Goal: Feedback & Contribution: Contribute content

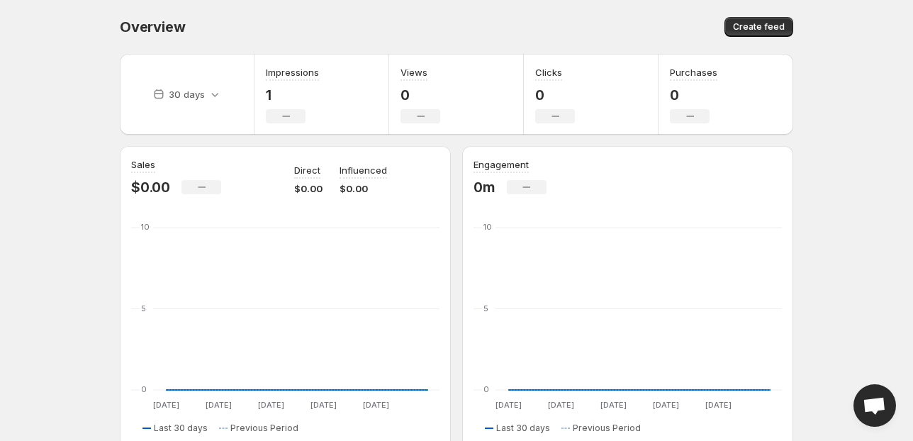
click at [855, 34] on body "Home Feeds Videos Subscription Settings Overview. This page is ready Overview C…" at bounding box center [456, 220] width 913 height 441
click at [843, 40] on body "Home Feeds Videos Subscription Settings Overview. This page is ready Overview C…" at bounding box center [456, 220] width 913 height 441
click at [772, 31] on span "Create feed" at bounding box center [759, 26] width 52 height 11
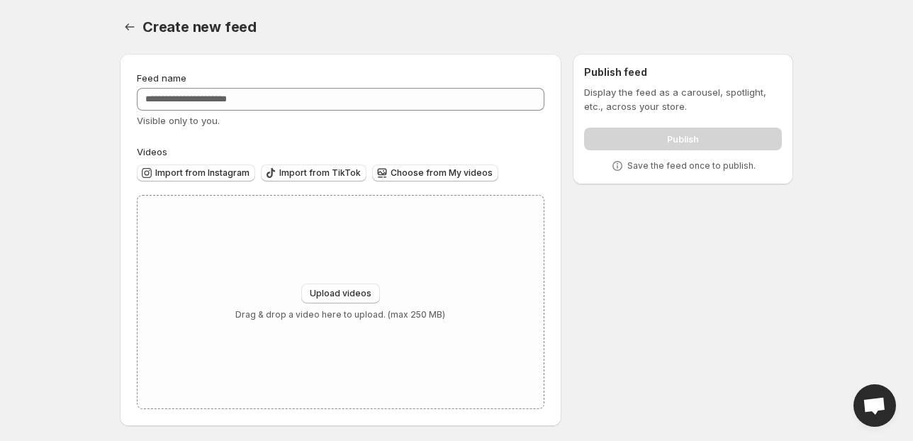
scroll to position [2, 0]
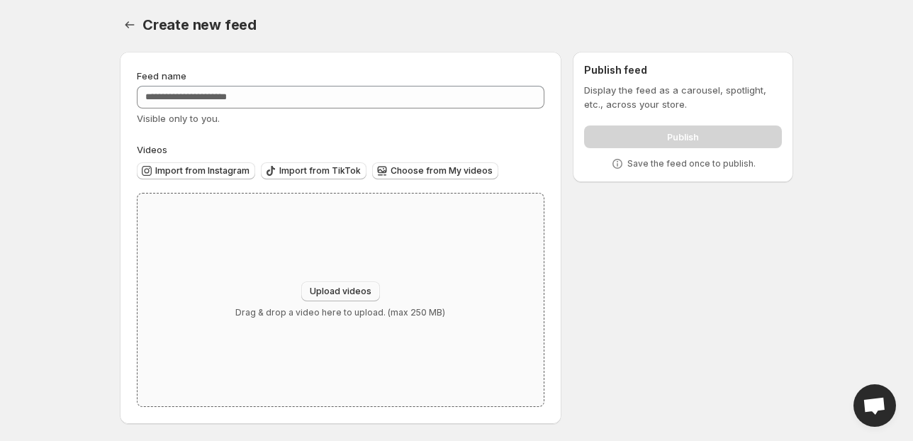
click at [359, 291] on span "Upload videos" at bounding box center [341, 291] width 62 height 11
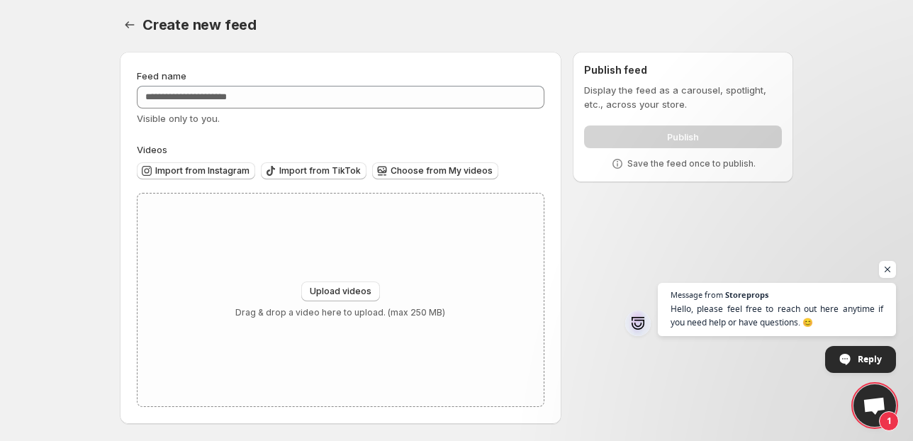
click at [694, 133] on div "Publish" at bounding box center [683, 134] width 198 height 28
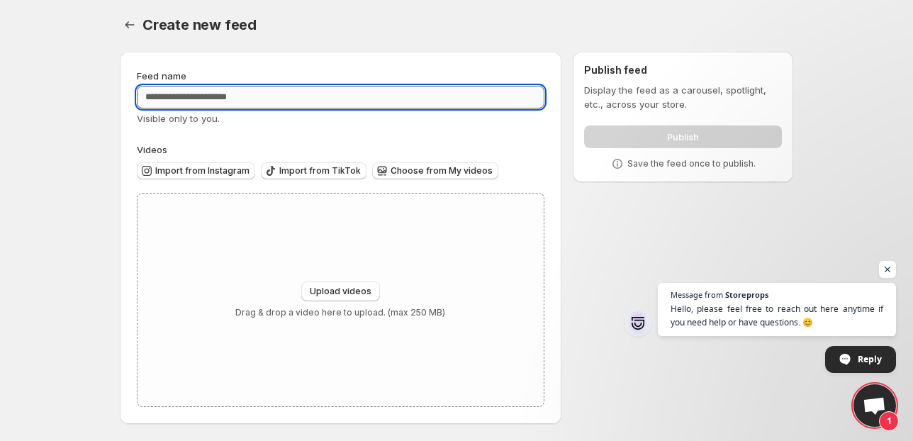
click at [264, 105] on input "Feed name" at bounding box center [340, 97] width 407 height 23
type input "*"
type input "**"
click at [235, 198] on div "Upload videos Drag & drop a video here to upload. (max 250 MB)" at bounding box center [340, 299] width 406 height 213
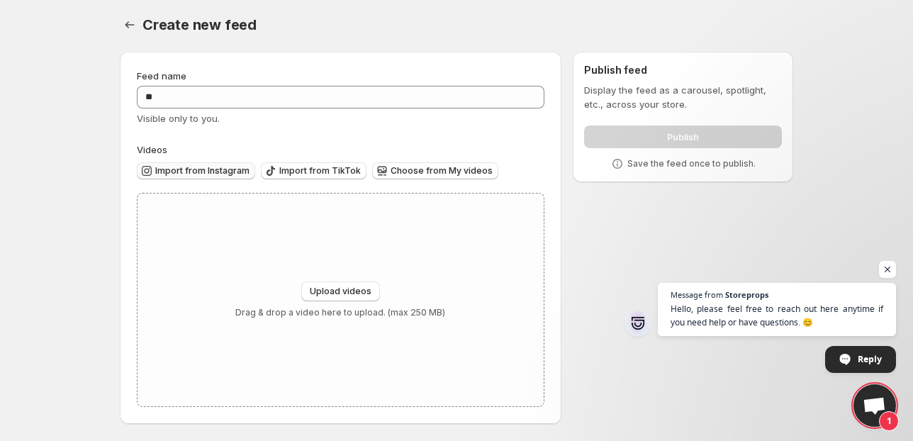
click at [215, 171] on span "Import from Instagram" at bounding box center [202, 170] width 94 height 11
click at [350, 292] on span "Upload videos" at bounding box center [341, 291] width 62 height 11
type input "**********"
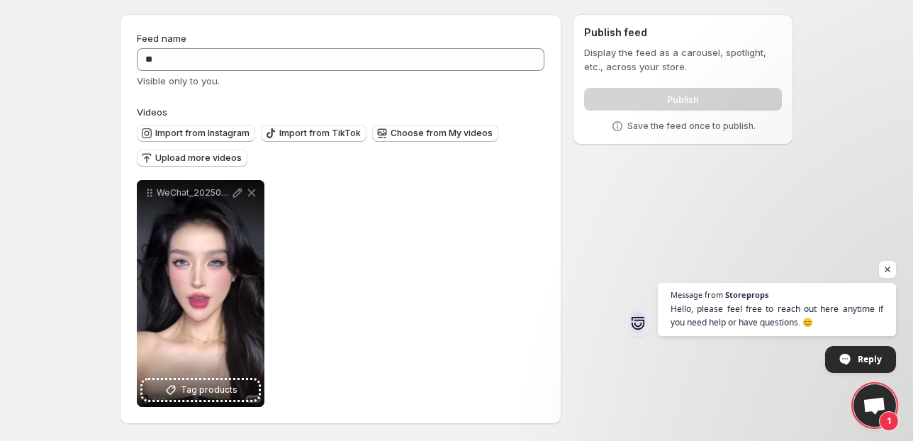
scroll to position [0, 0]
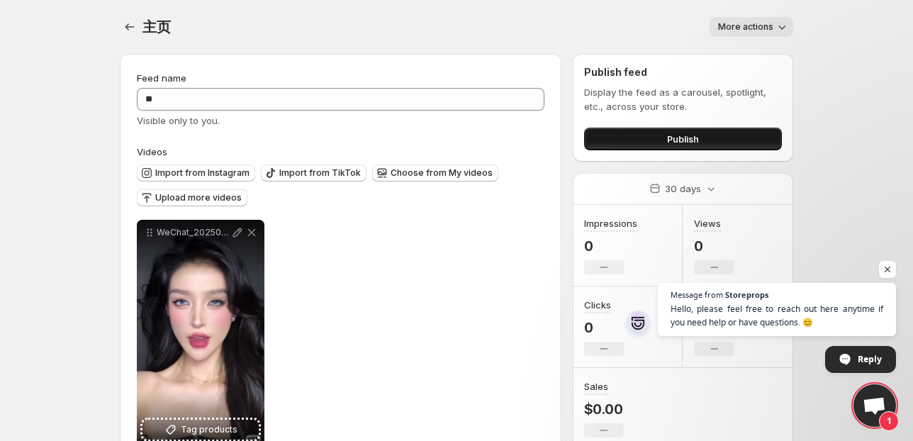
click at [692, 136] on span "Publish" at bounding box center [683, 139] width 32 height 14
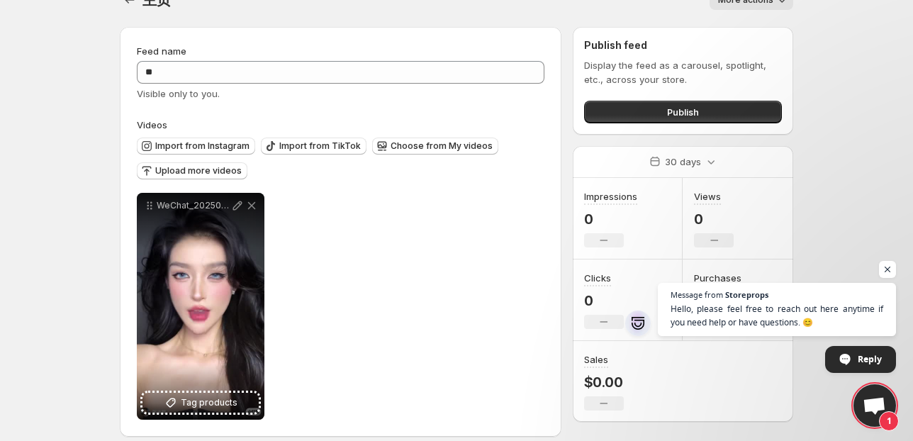
scroll to position [40, 0]
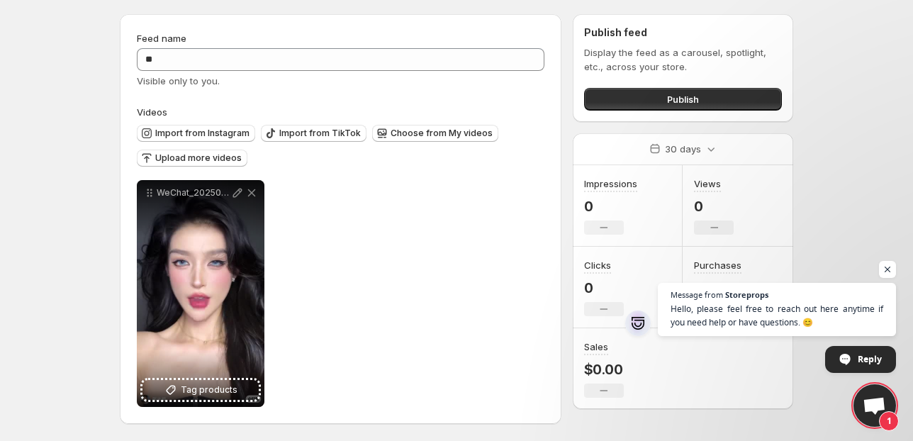
click at [349, 251] on div "**********" at bounding box center [340, 293] width 407 height 227
click at [218, 165] on button "Upload more videos" at bounding box center [192, 157] width 111 height 17
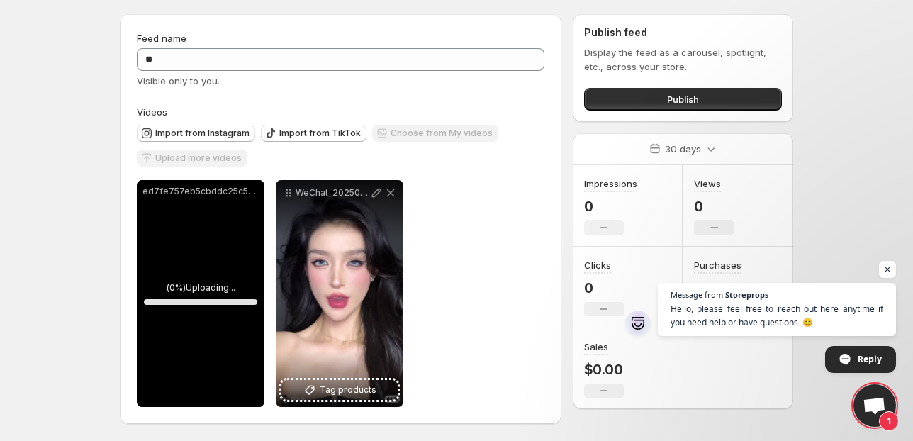
click at [468, 245] on div "**********" at bounding box center [340, 293] width 407 height 227
click at [524, 222] on div "**********" at bounding box center [340, 293] width 407 height 227
click at [229, 159] on span "Upload more videos" at bounding box center [198, 157] width 86 height 11
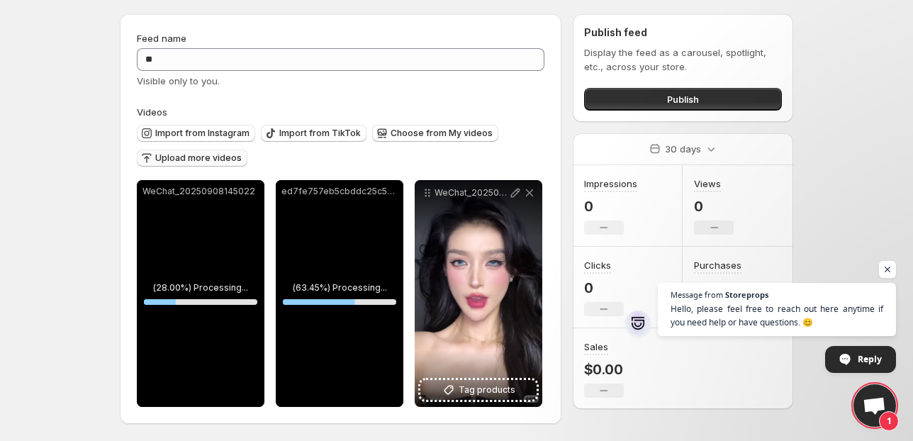
click at [334, 222] on div "ed7fe757eb5cbddc25c540630133782a" at bounding box center [340, 293] width 128 height 227
click at [524, 133] on div "Import from Instagram Import from TikTok Choose from My videos Upload more vide…" at bounding box center [337, 144] width 413 height 50
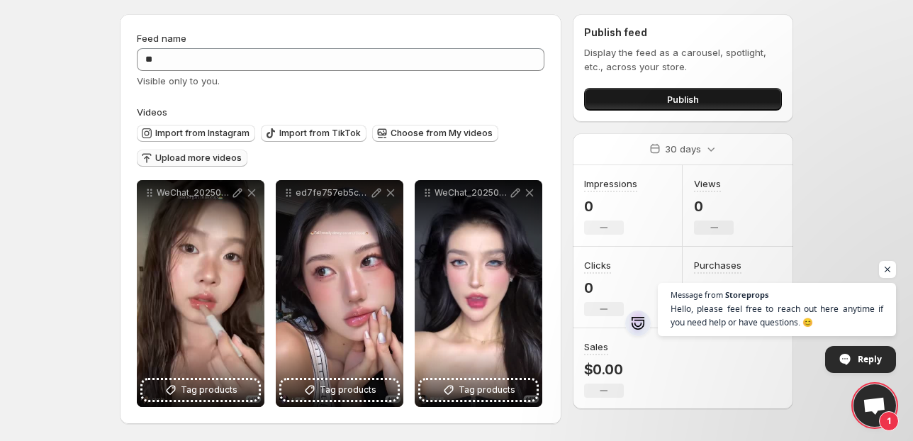
click at [675, 94] on span "Publish" at bounding box center [683, 99] width 32 height 14
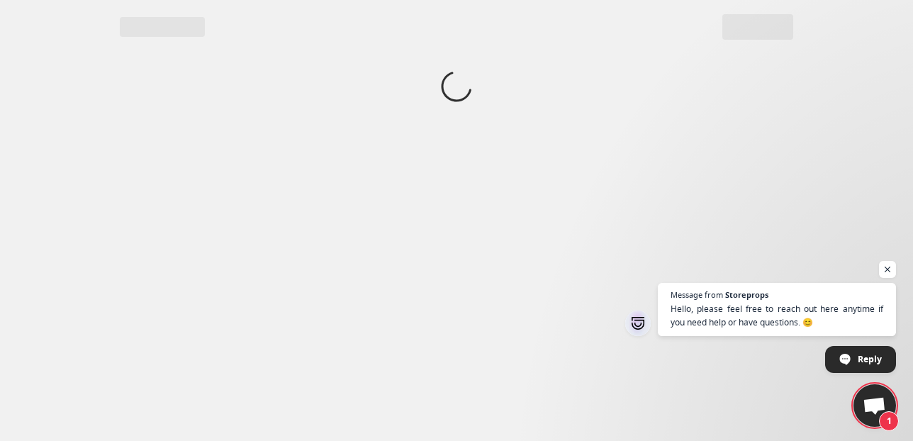
scroll to position [0, 0]
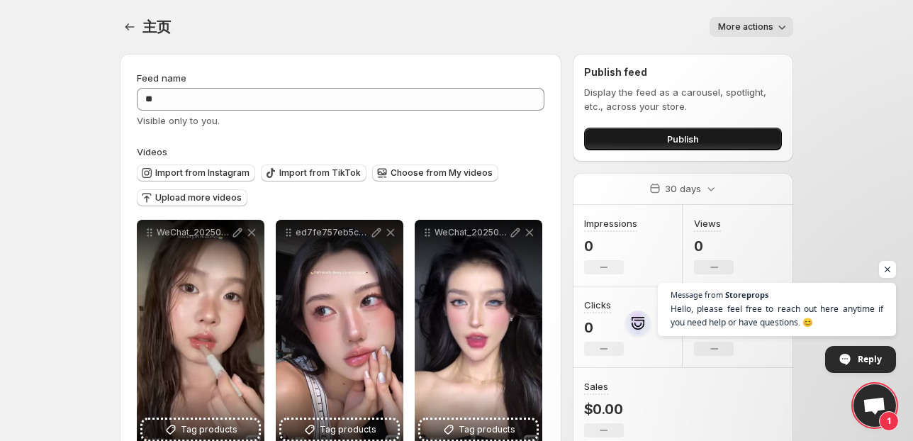
click at [684, 140] on span "Publish" at bounding box center [683, 139] width 32 height 14
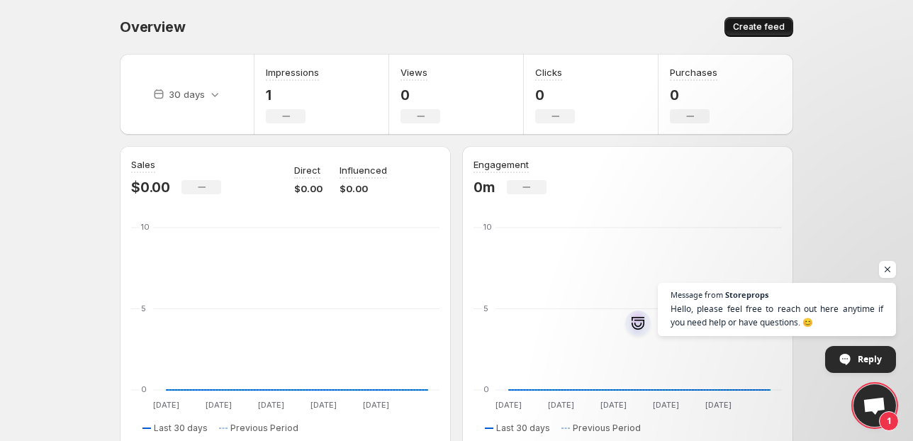
click at [753, 30] on span "Create feed" at bounding box center [759, 26] width 52 height 11
